Goal: Transaction & Acquisition: Purchase product/service

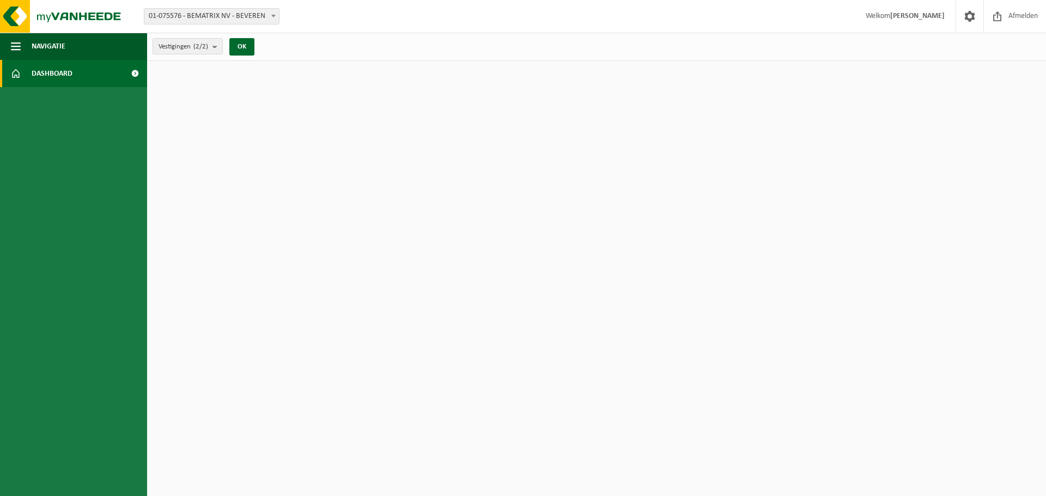
click at [245, 278] on html "Vestiging: 01-075576 - BEMATRIX NV - BEVEREN 10-761638 - BEMATRIX 2.0 - BEVEREN…" at bounding box center [523, 248] width 1046 height 496
click at [33, 43] on span "Navigatie" at bounding box center [49, 46] width 34 height 27
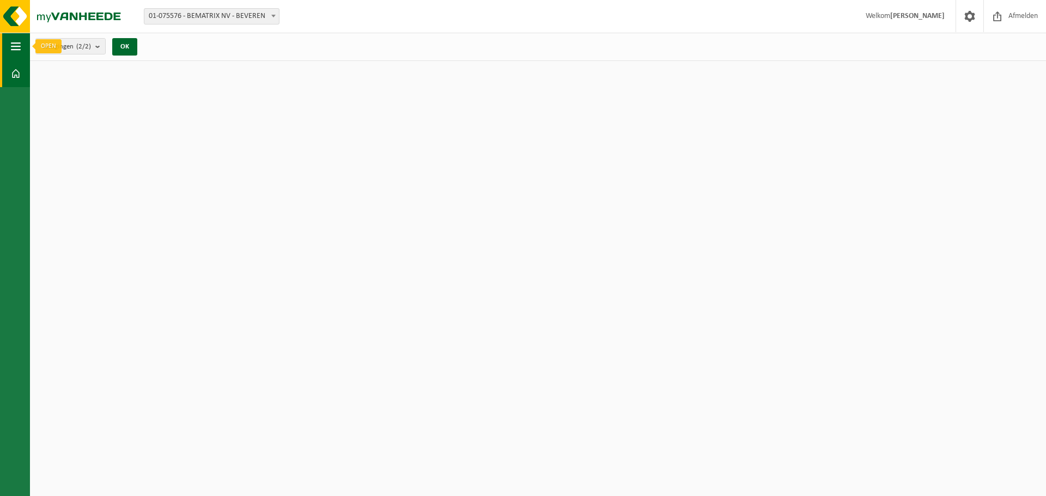
click at [20, 44] on span "button" at bounding box center [16, 46] width 10 height 27
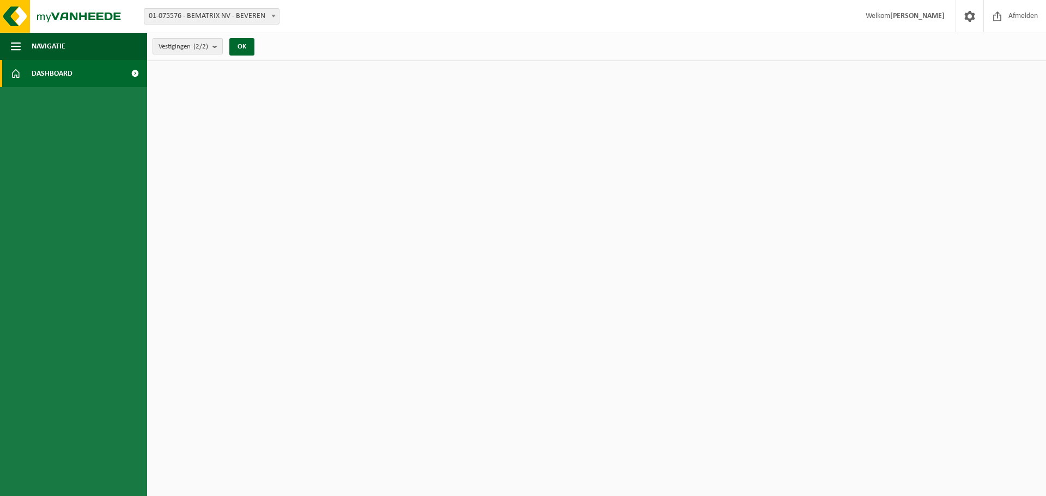
click at [198, 43] on count "(2/2)" at bounding box center [200, 46] width 15 height 7
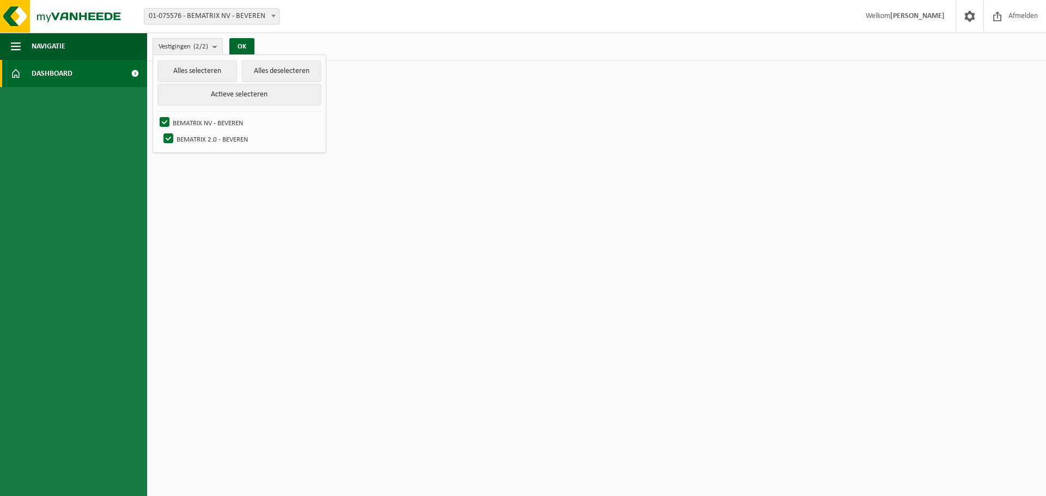
click at [225, 21] on span "01-075576 - BEMATRIX NV - BEVEREN" at bounding box center [211, 16] width 135 height 15
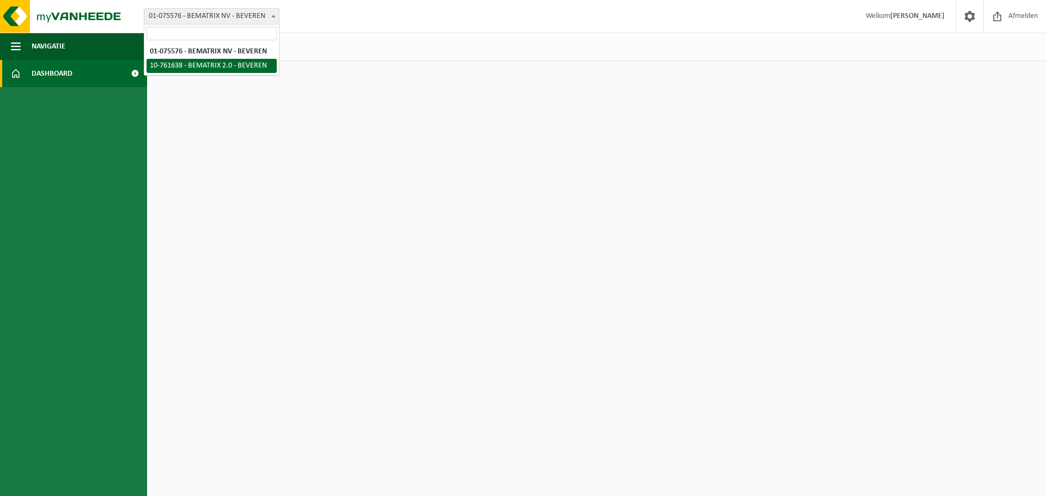
select select "17788"
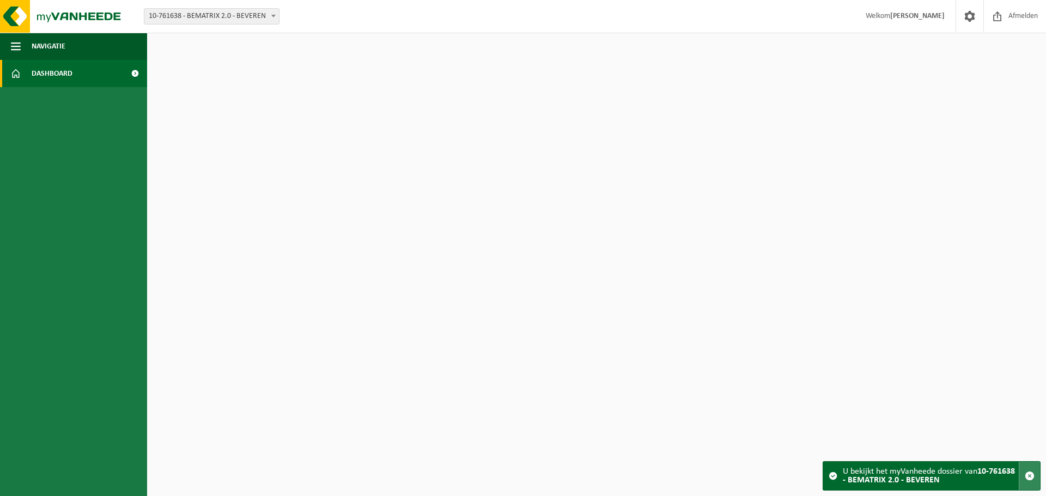
click at [1034, 478] on button "button" at bounding box center [1029, 476] width 21 height 28
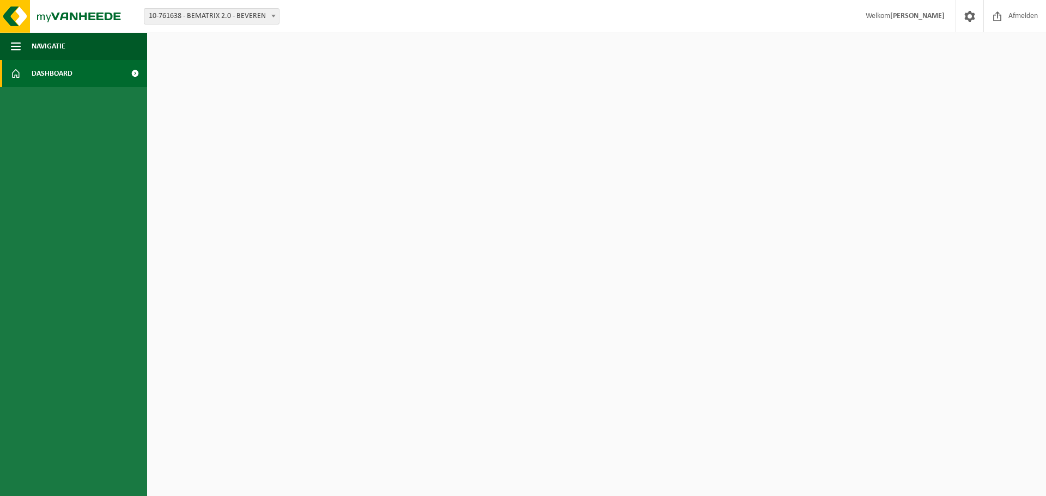
click at [40, 63] on span "Dashboard" at bounding box center [52, 73] width 41 height 27
click at [29, 38] on button "Navigatie" at bounding box center [73, 46] width 147 height 27
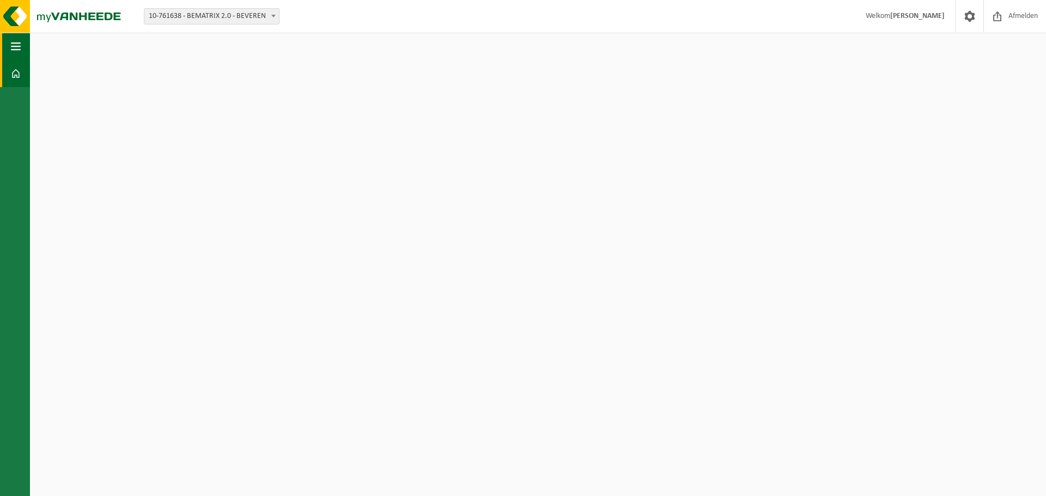
click at [15, 48] on span "button" at bounding box center [16, 46] width 10 height 27
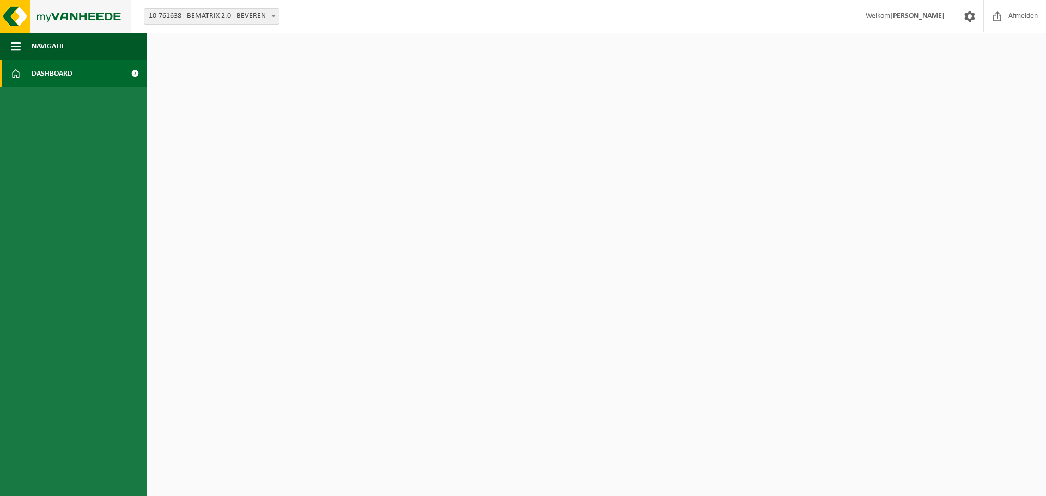
click at [17, 12] on img at bounding box center [65, 16] width 131 height 33
click at [255, 8] on div "Vestiging: 01-075576 - BEMATRIX NV - BEVEREN 10-761638 - BEMATRIX 2.0 - BEVEREN…" at bounding box center [523, 16] width 1046 height 33
click at [255, 16] on span "10-761638 - BEMATRIX 2.0 - BEVEREN" at bounding box center [211, 16] width 135 height 15
select select "17782"
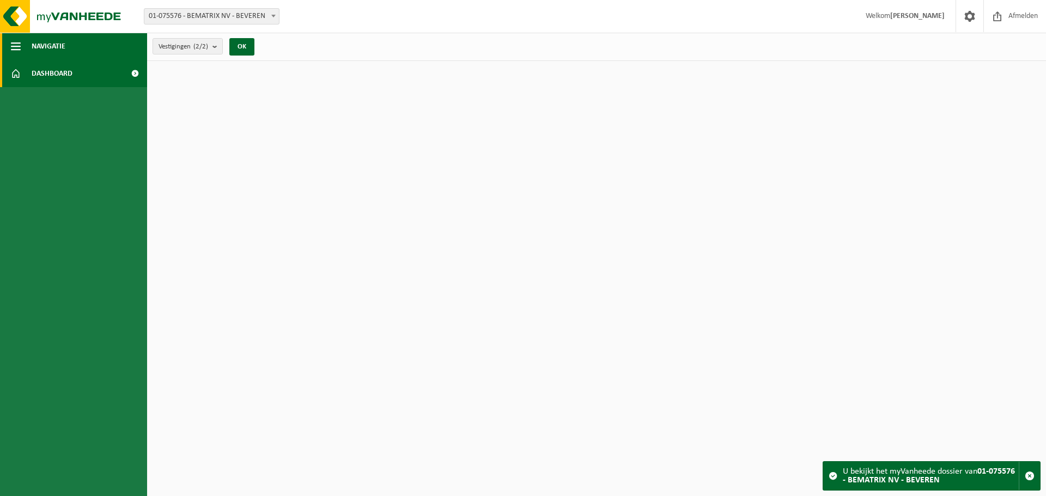
click at [75, 47] on button "Navigatie" at bounding box center [73, 46] width 147 height 27
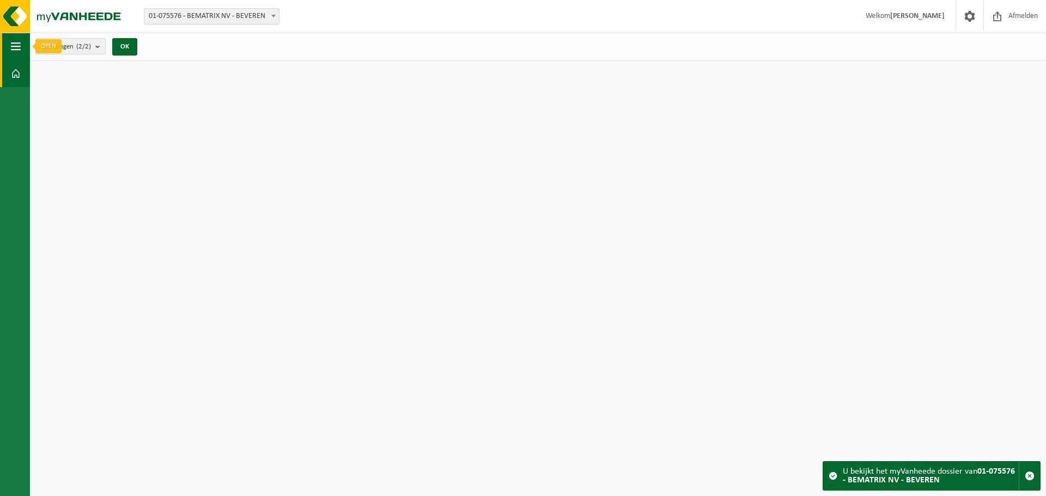
click at [8, 45] on button "Navigatie" at bounding box center [15, 46] width 30 height 27
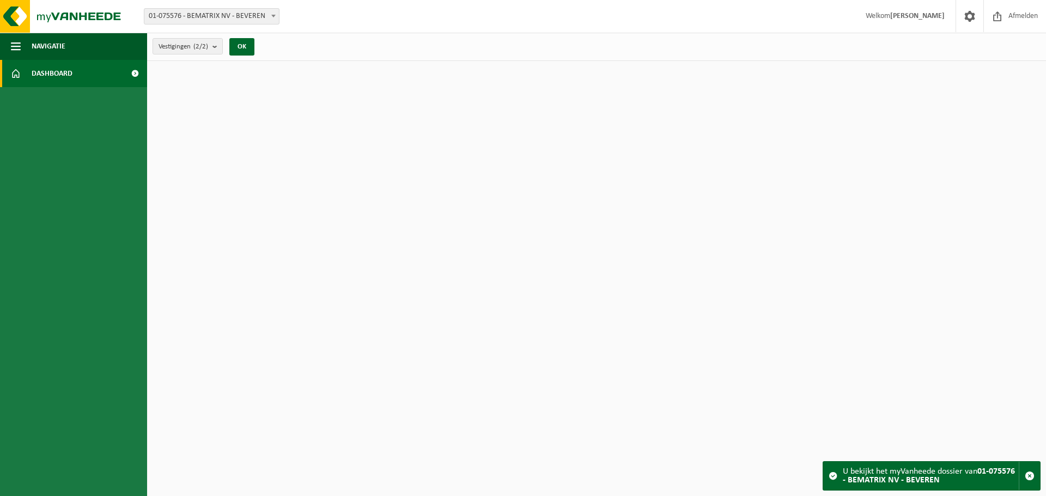
click at [107, 72] on link "Dashboard" at bounding box center [73, 73] width 147 height 27
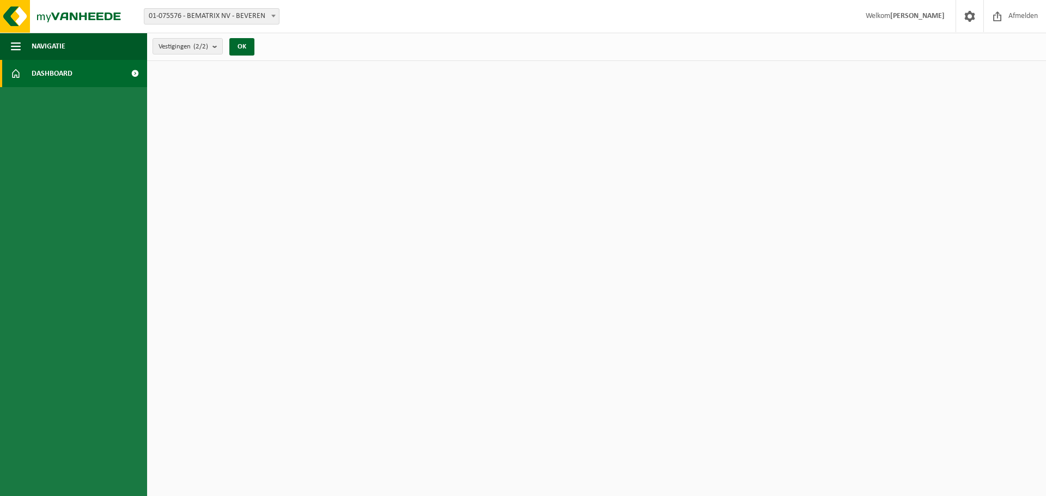
click at [131, 71] on span at bounding box center [135, 73] width 25 height 27
click at [1002, 13] on span at bounding box center [997, 16] width 16 height 32
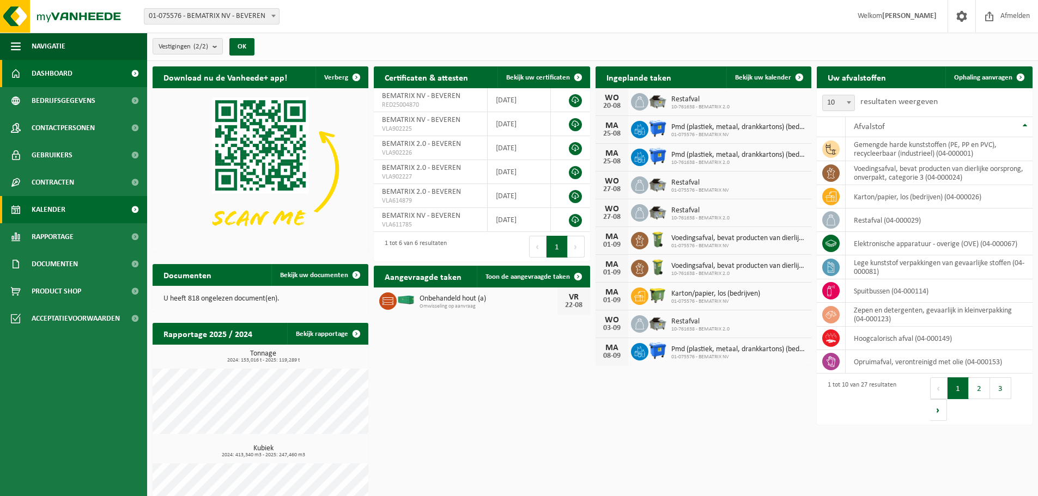
click at [32, 214] on span "Kalender" at bounding box center [49, 209] width 34 height 27
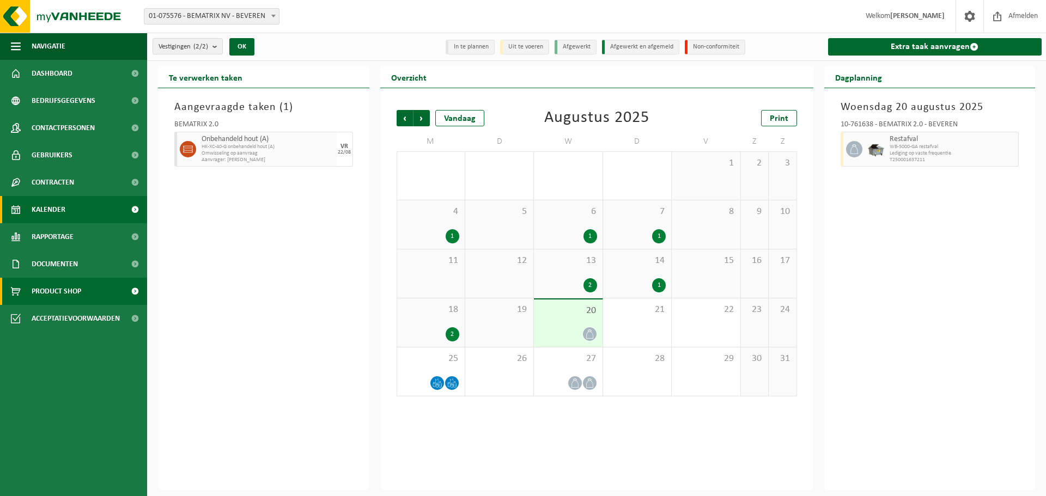
click at [57, 294] on span "Product Shop" at bounding box center [57, 291] width 50 height 27
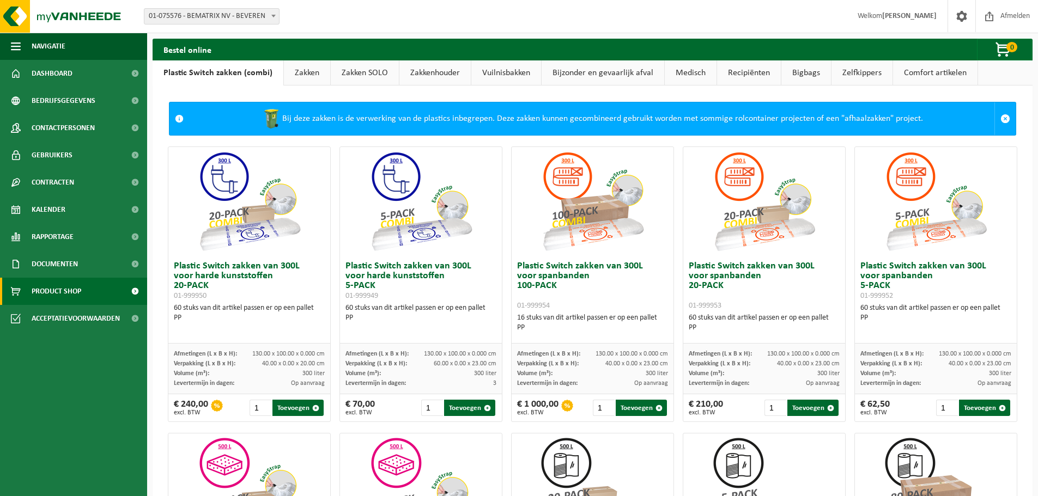
click at [295, 62] on link "Zakken" at bounding box center [307, 72] width 46 height 25
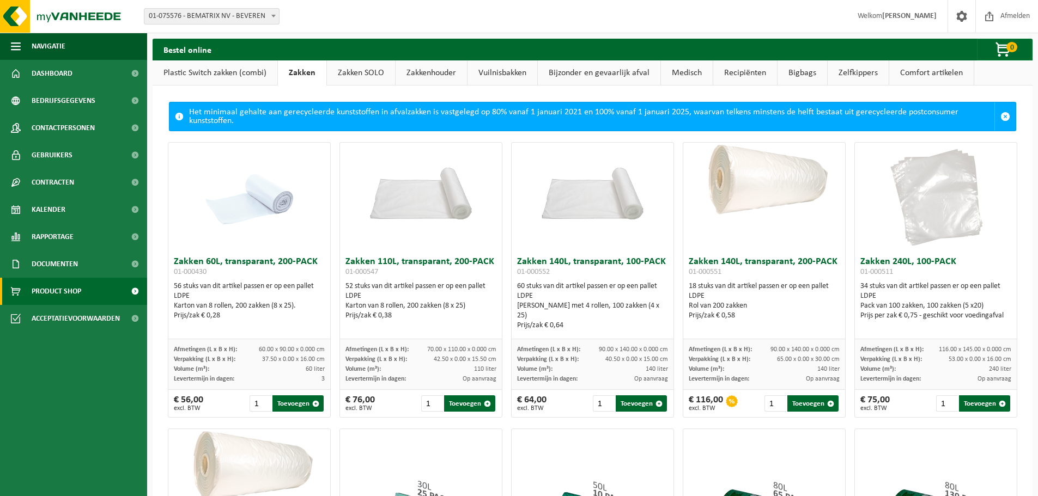
click at [204, 72] on link "Plastic Switch zakken (combi)" at bounding box center [215, 72] width 125 height 25
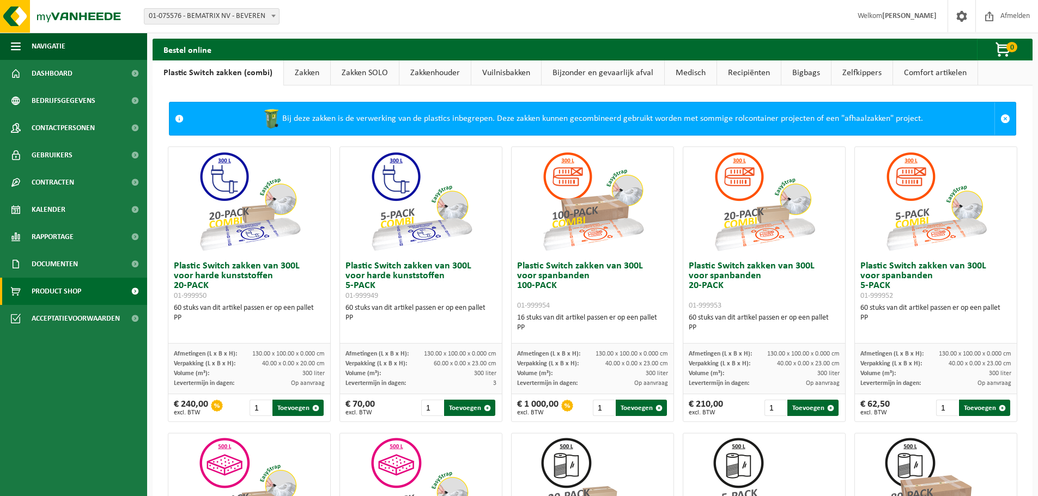
click at [316, 68] on link "Zakken" at bounding box center [307, 72] width 46 height 25
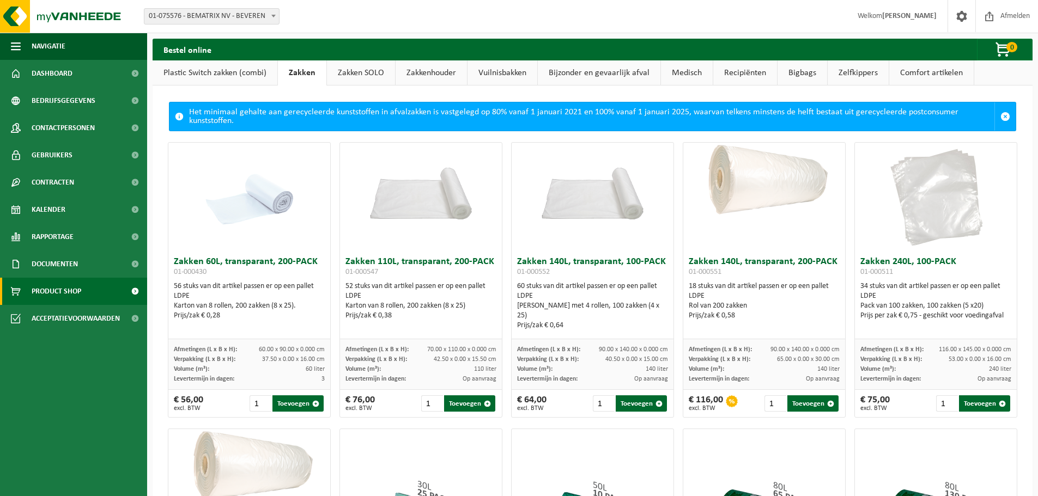
click at [351, 70] on link "Zakken SOLO" at bounding box center [361, 72] width 68 height 25
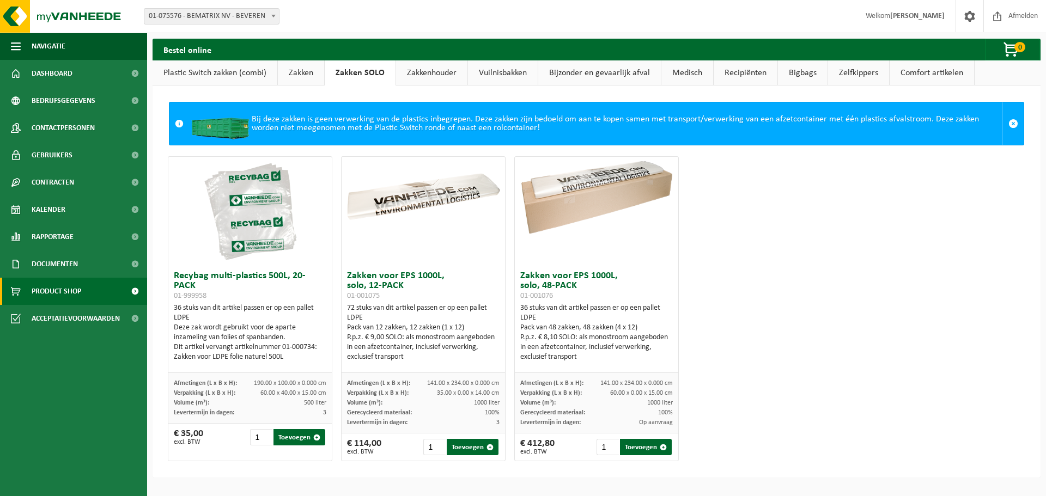
click at [420, 72] on link "Zakkenhouder" at bounding box center [431, 72] width 71 height 25
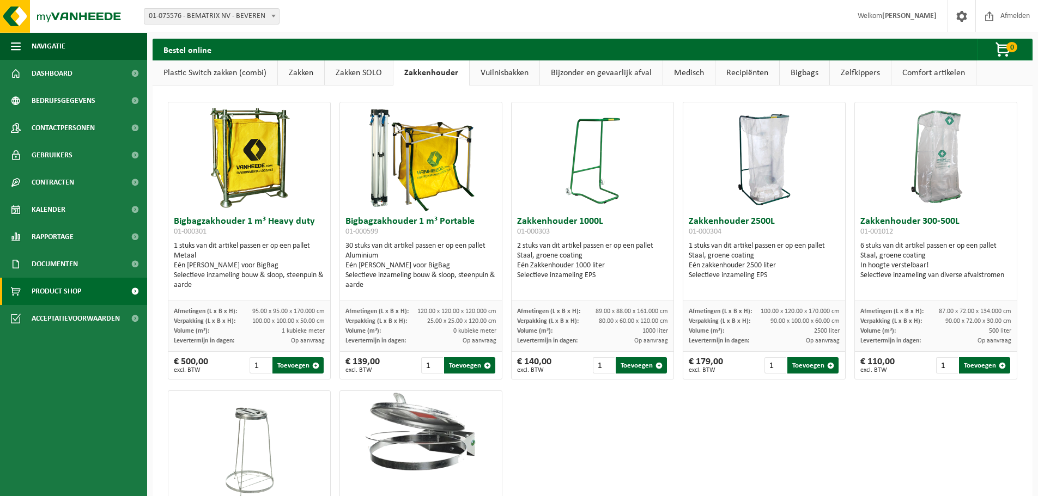
click at [508, 66] on link "Vuilnisbakken" at bounding box center [505, 72] width 70 height 25
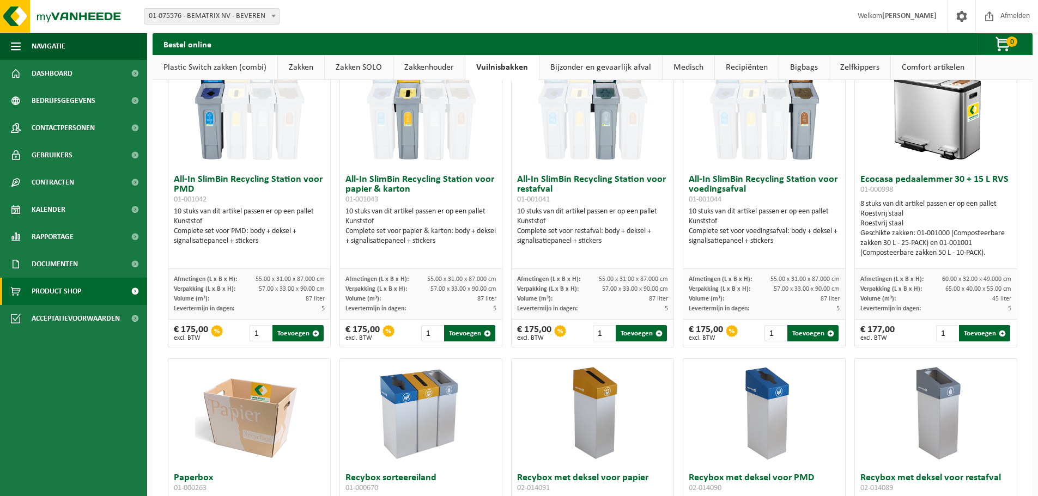
scroll to position [109, 0]
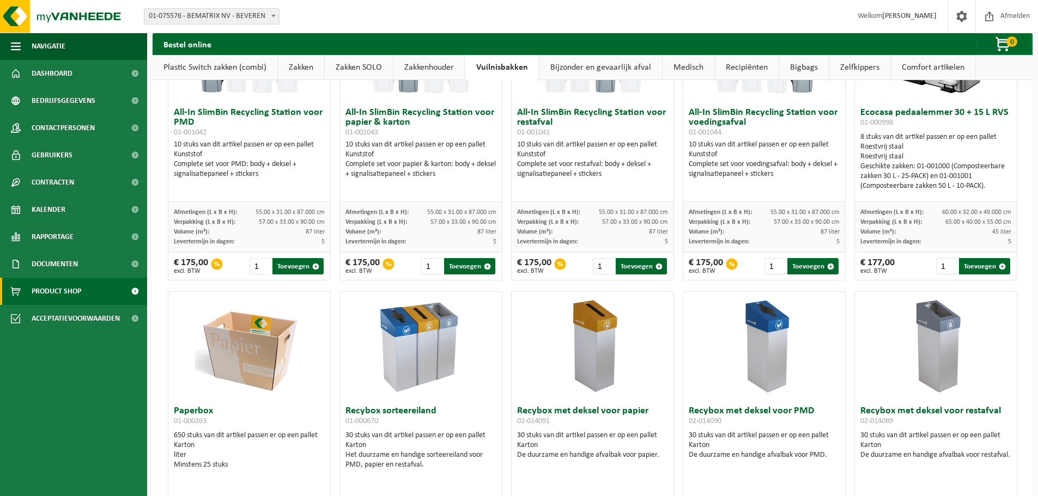
click at [373, 435] on div "30 stuks van dit artikel passen er op een pallet Karton Het duurzame en handige…" at bounding box center [420, 450] width 151 height 39
drag, startPoint x: 359, startPoint y: 455, endPoint x: 437, endPoint y: 465, distance: 78.6
click at [437, 465] on div "Het duurzame en handige sorteereiland voor PMD, papier en restafval." at bounding box center [420, 460] width 151 height 20
click at [423, 470] on div "Het duurzame en handige sorteereiland voor PMD, papier en restafval." at bounding box center [420, 460] width 151 height 20
click at [428, 366] on img at bounding box center [421, 346] width 109 height 109
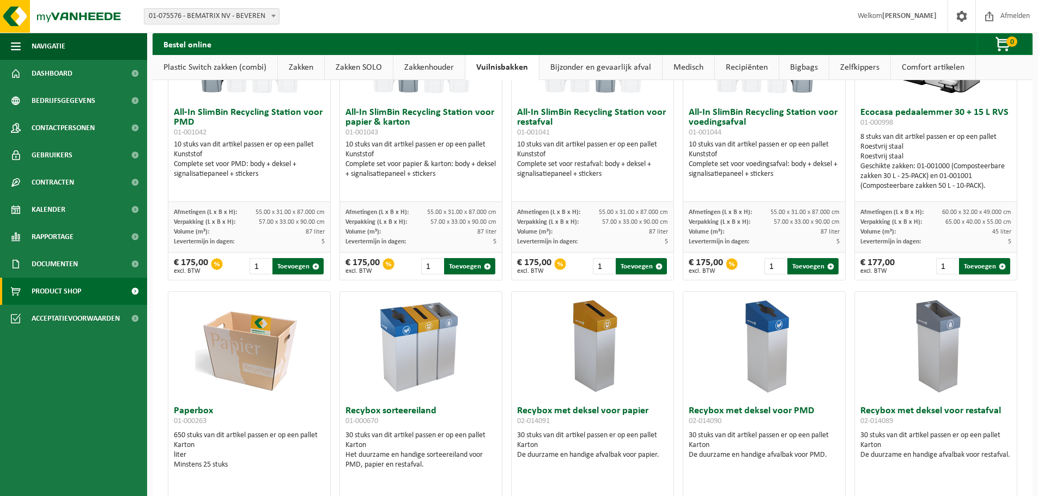
click at [406, 407] on h3 "Recybox sorteereiland 01-000670" at bounding box center [420, 417] width 151 height 22
click at [394, 412] on h3 "Recybox sorteereiland 01-000670" at bounding box center [420, 417] width 151 height 22
click at [397, 364] on img at bounding box center [421, 346] width 109 height 109
click at [252, 358] on img at bounding box center [249, 346] width 109 height 109
click at [412, 363] on img at bounding box center [421, 346] width 109 height 109
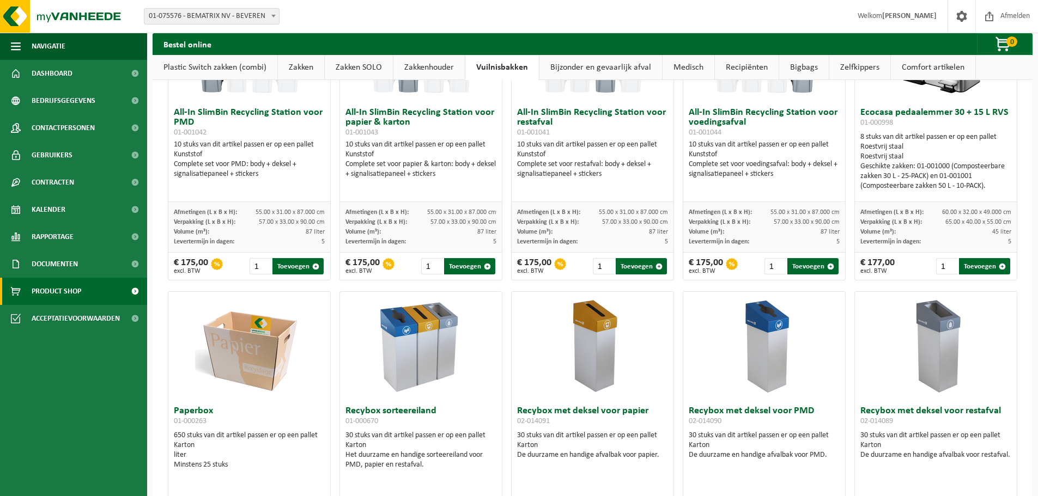
click at [423, 358] on img at bounding box center [421, 346] width 109 height 109
click at [416, 358] on img at bounding box center [421, 346] width 109 height 109
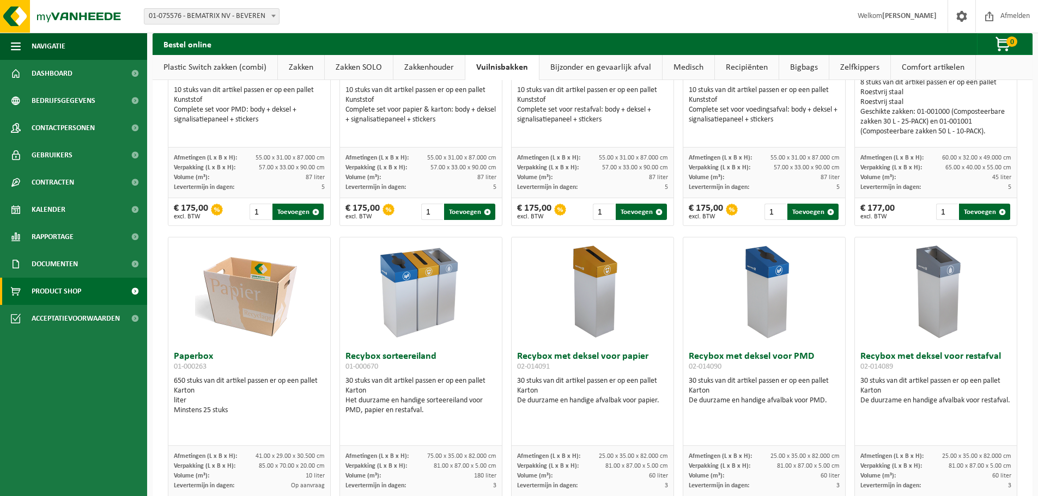
scroll to position [218, 0]
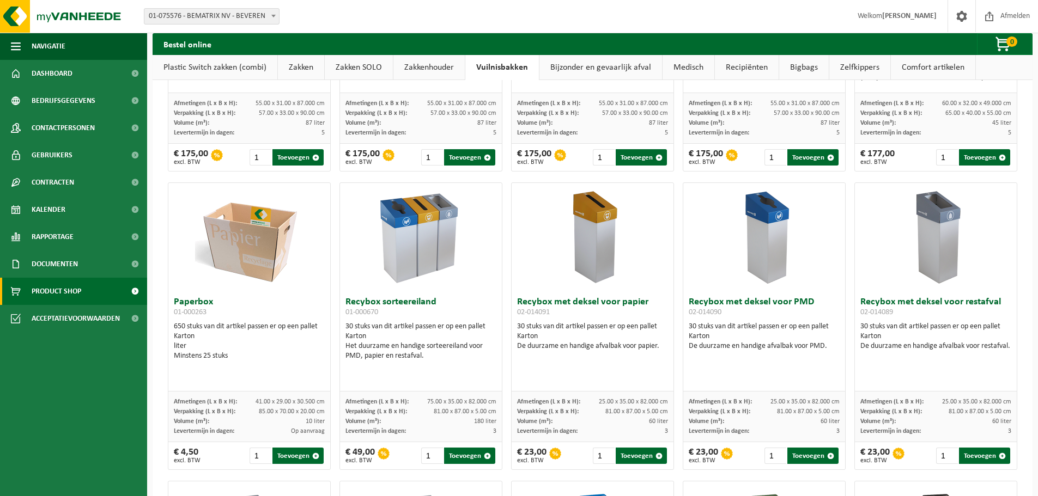
drag, startPoint x: 193, startPoint y: 355, endPoint x: 232, endPoint y: 355, distance: 38.7
click at [232, 355] on div "Minstens 25 stuks" at bounding box center [249, 356] width 151 height 10
click at [242, 354] on div "Minstens 25 stuks" at bounding box center [249, 356] width 151 height 10
drag, startPoint x: 178, startPoint y: 300, endPoint x: 269, endPoint y: 358, distance: 108.0
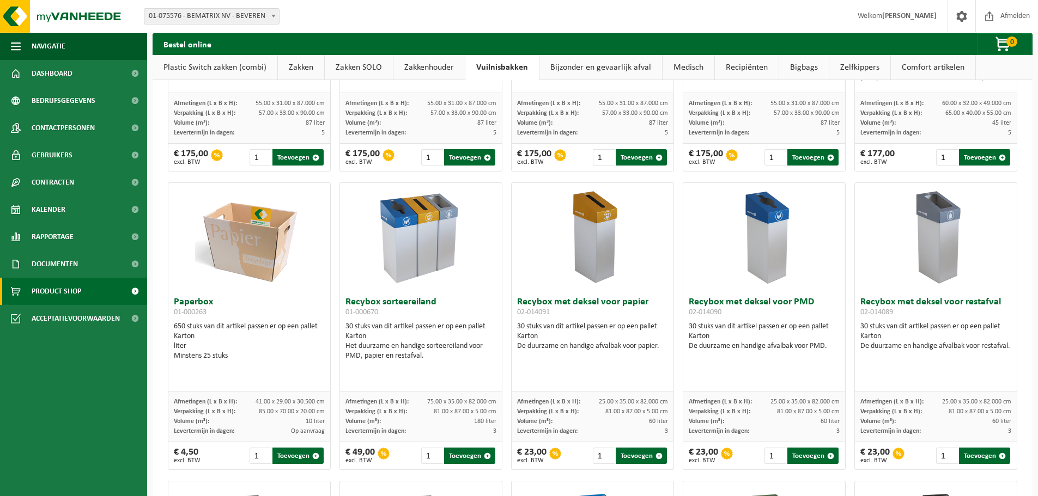
click at [269, 358] on div "Paperbox 01-000263 650 stuks van dit artikel passen er op een pallet Karton lit…" at bounding box center [249, 342] width 162 height 100
click at [266, 361] on div "Minstens 25 stuks" at bounding box center [249, 356] width 151 height 10
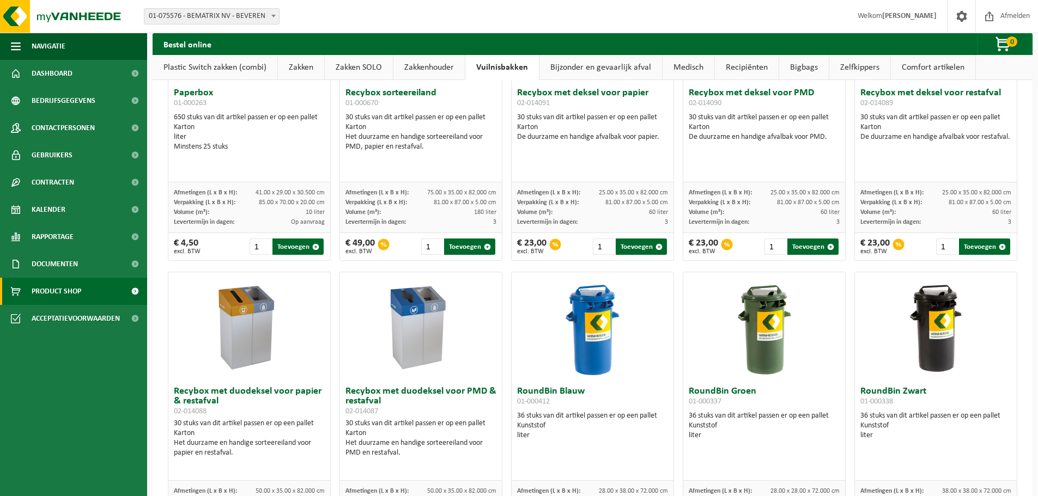
scroll to position [0, 0]
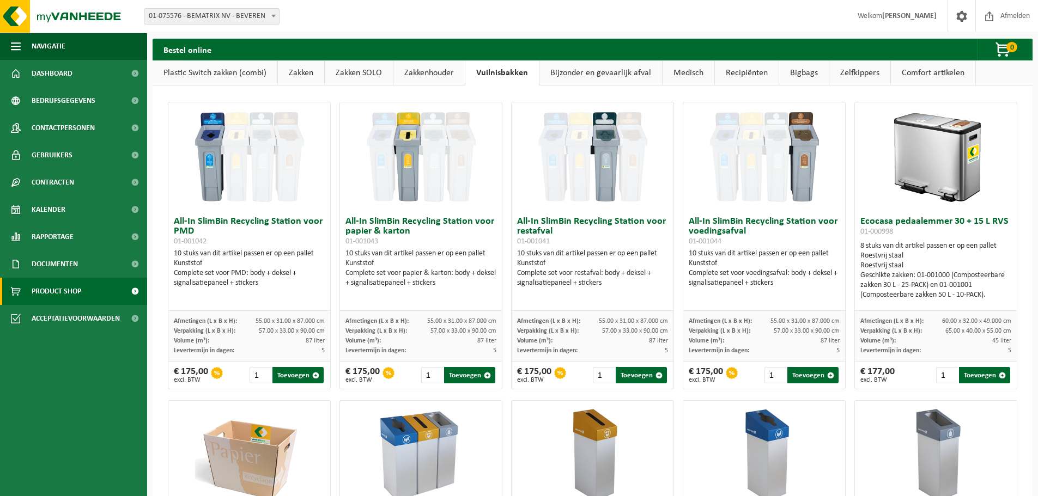
click at [564, 76] on link "Bijzonder en gevaarlijk afval" at bounding box center [600, 72] width 123 height 25
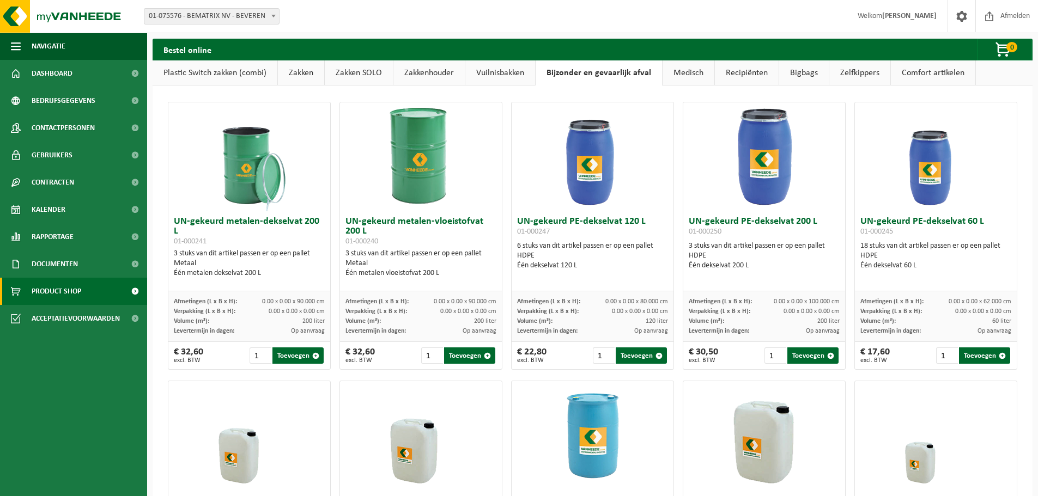
click at [690, 80] on link "Medisch" at bounding box center [688, 72] width 52 height 25
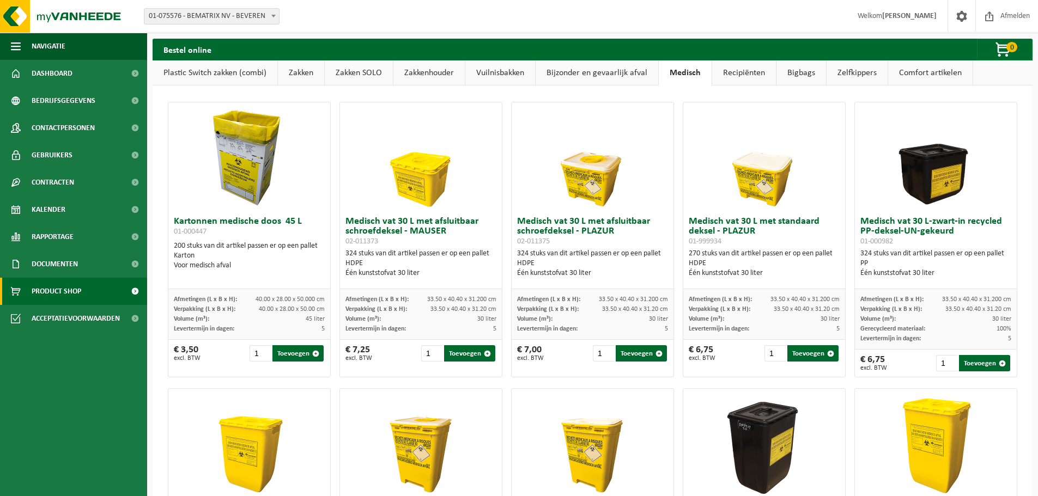
click at [740, 71] on link "Recipiënten" at bounding box center [744, 72] width 64 height 25
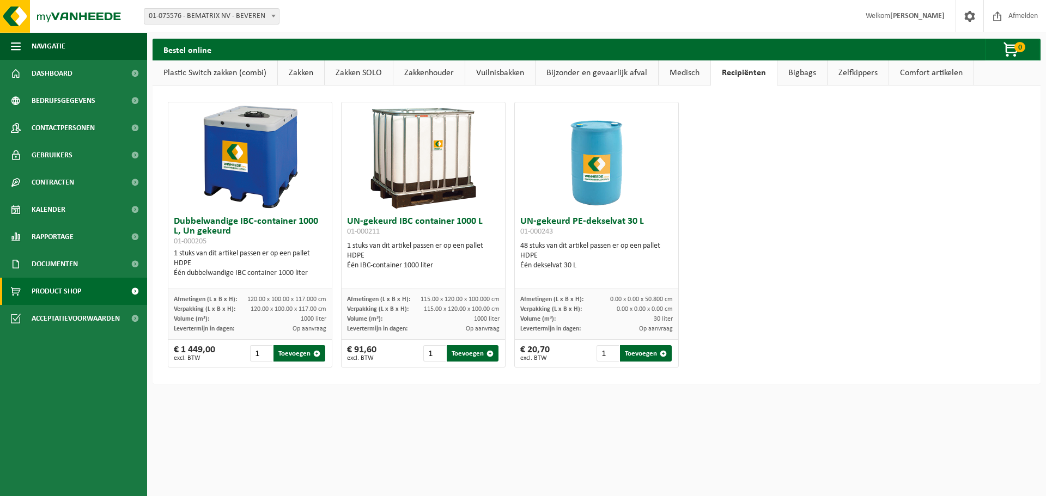
click at [806, 75] on link "Bigbags" at bounding box center [802, 72] width 50 height 25
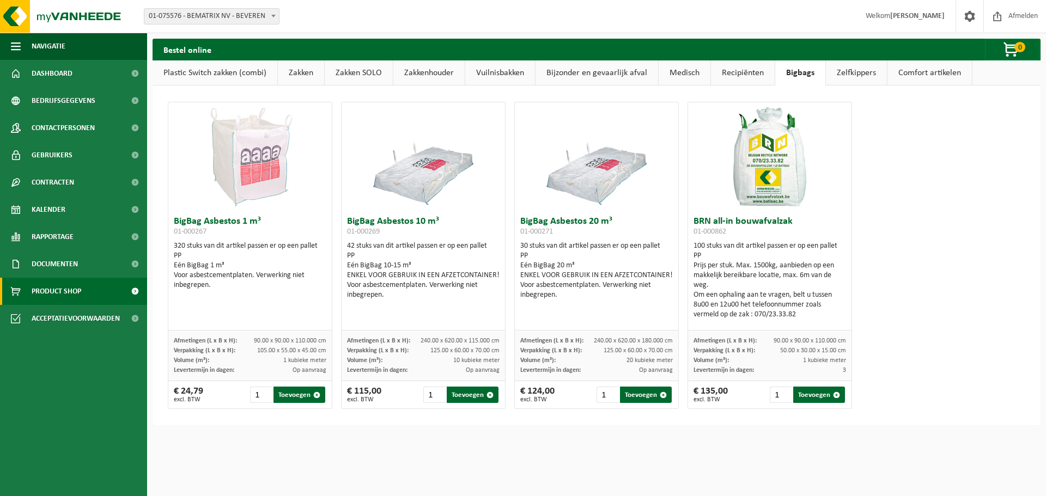
click at [849, 75] on link "Zelfkippers" at bounding box center [856, 72] width 61 height 25
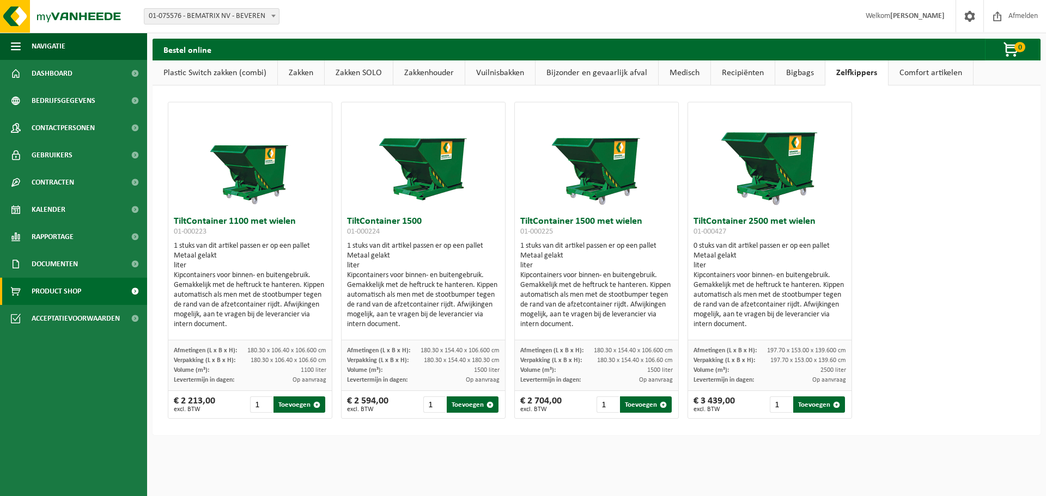
click at [920, 77] on link "Comfort artikelen" at bounding box center [930, 72] width 84 height 25
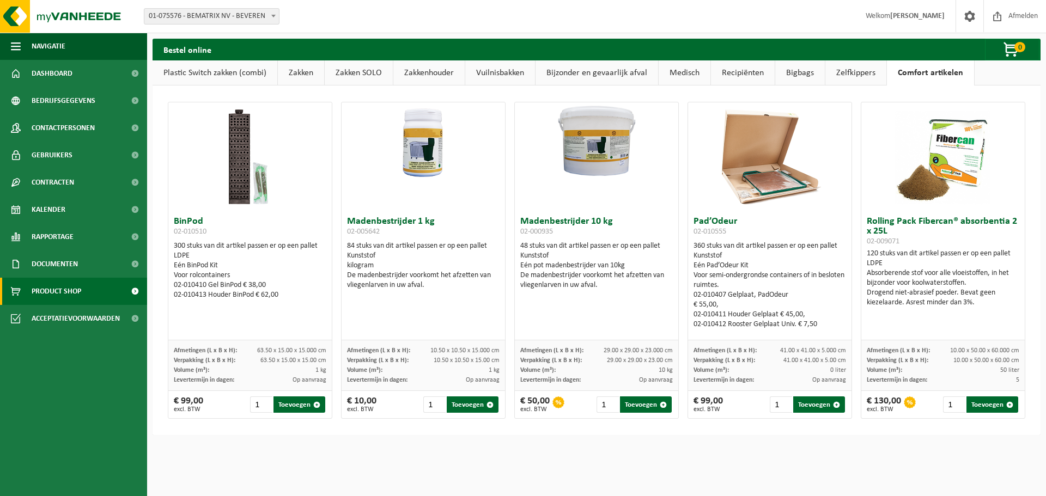
click at [305, 72] on link "Zakken" at bounding box center [301, 72] width 46 height 25
